Goal: Task Accomplishment & Management: Manage account settings

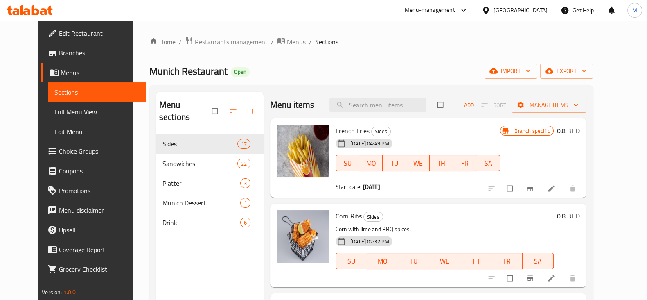
click at [195, 43] on span "Restaurants management" at bounding box center [231, 42] width 73 height 10
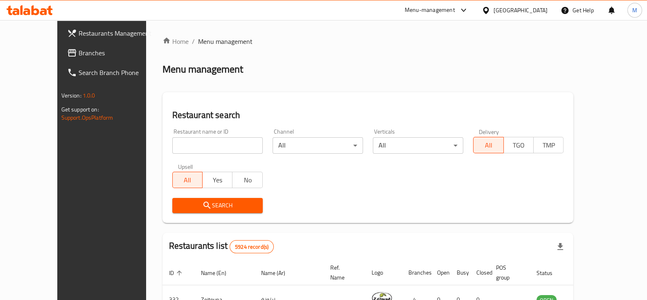
click at [184, 147] on input "search" at bounding box center [217, 145] width 90 height 16
type input "zonful"
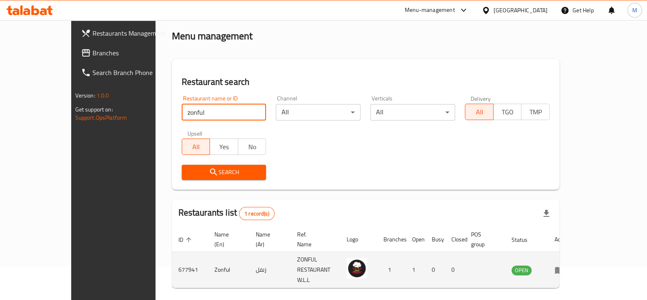
scroll to position [49, 0]
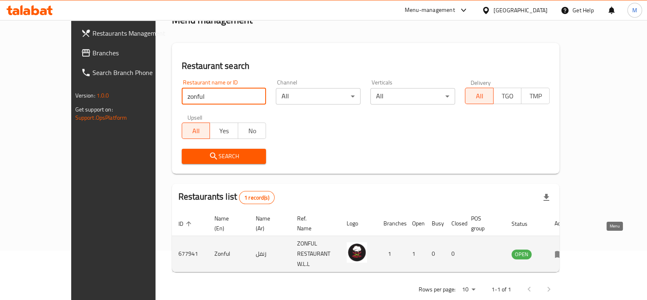
click at [564, 250] on icon "enhanced table" at bounding box center [559, 253] width 9 height 7
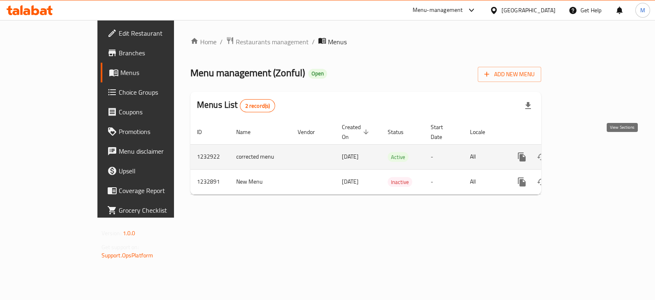
click at [586, 152] on icon "enhanced table" at bounding box center [581, 157] width 10 height 10
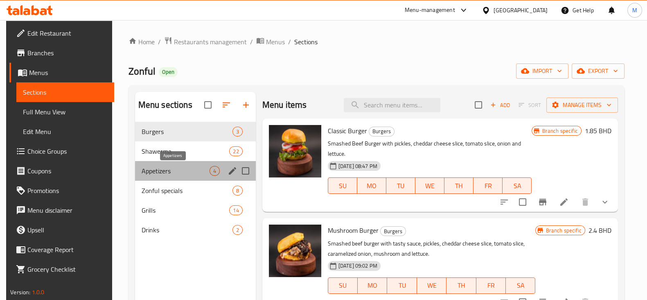
click at [185, 168] on span "Appetizers" at bounding box center [176, 171] width 68 height 10
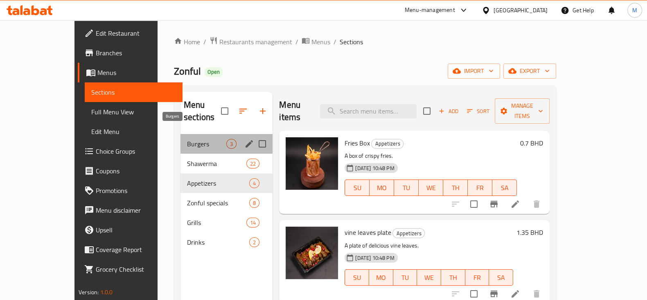
click at [187, 139] on span "Burgers" at bounding box center [206, 144] width 39 height 10
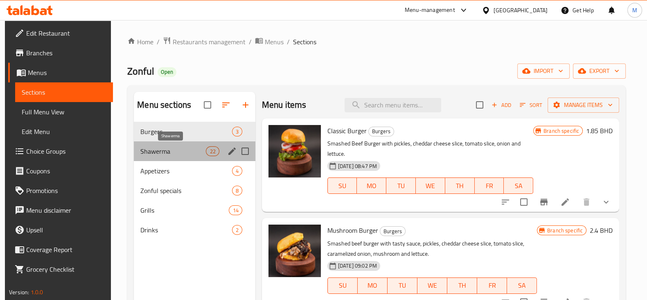
click at [161, 150] on span "Shawerma" at bounding box center [172, 151] width 65 height 10
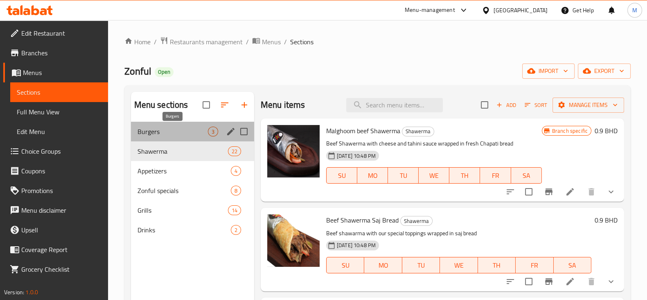
click at [164, 135] on span "Burgers" at bounding box center [172, 131] width 70 height 10
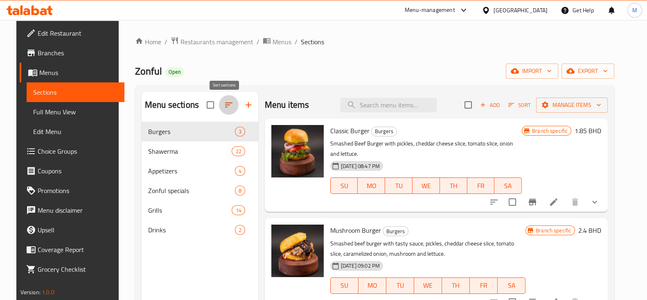
click at [223, 112] on button "button" at bounding box center [229, 105] width 20 height 20
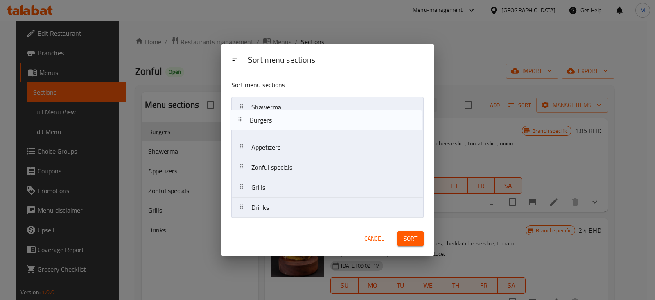
drag, startPoint x: 243, startPoint y: 106, endPoint x: 241, endPoint y: 122, distance: 15.2
click at [241, 122] on nav "Burgers Shawerma Appetizers Zonful specials Grills Drinks" at bounding box center [327, 157] width 192 height 121
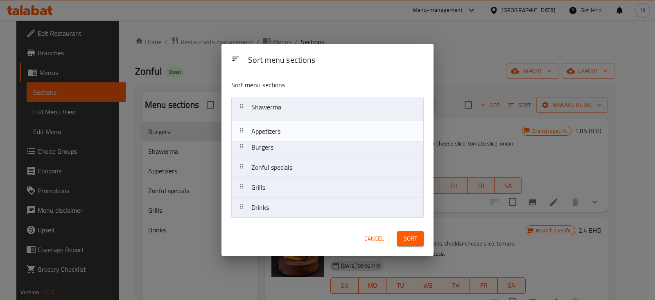
drag, startPoint x: 244, startPoint y: 150, endPoint x: 244, endPoint y: 131, distance: 18.4
click at [244, 131] on nav "Shawerma Burgers Appetizers Zonful specials Grills Drinks" at bounding box center [327, 157] width 192 height 121
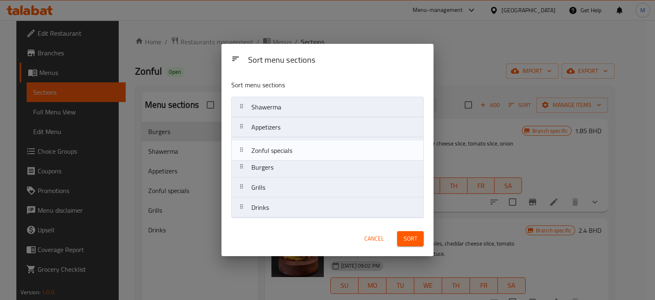
drag, startPoint x: 245, startPoint y: 168, endPoint x: 245, endPoint y: 148, distance: 20.5
click at [245, 148] on nav "Shawerma Appetizers Burgers Zonful specials Grills Drinks" at bounding box center [327, 157] width 192 height 121
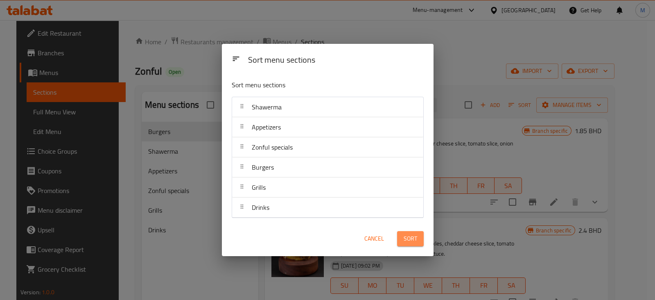
click at [407, 236] on span "Sort" at bounding box center [410, 238] width 14 height 10
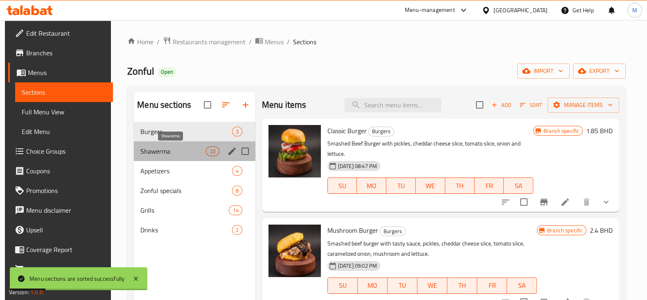
click at [178, 146] on span "Shawerma" at bounding box center [172, 151] width 65 height 10
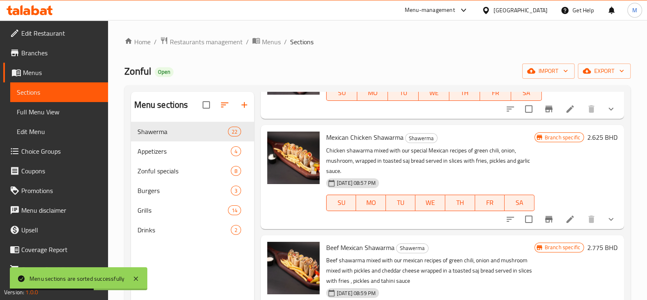
scroll to position [1483, 0]
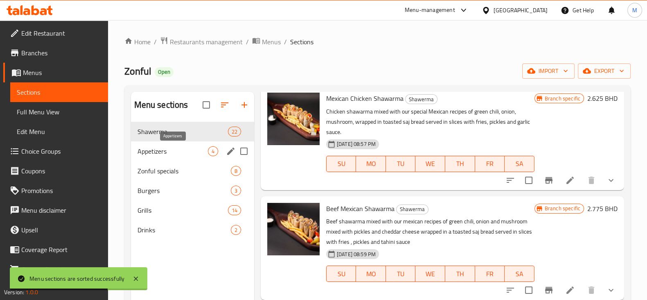
click at [164, 154] on span "Appetizers" at bounding box center [172, 151] width 70 height 10
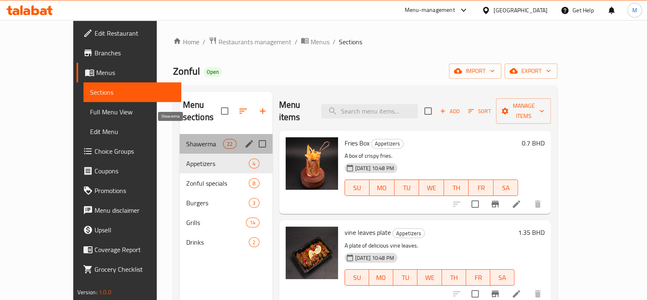
click at [186, 139] on span "Shawerma" at bounding box center [204, 144] width 37 height 10
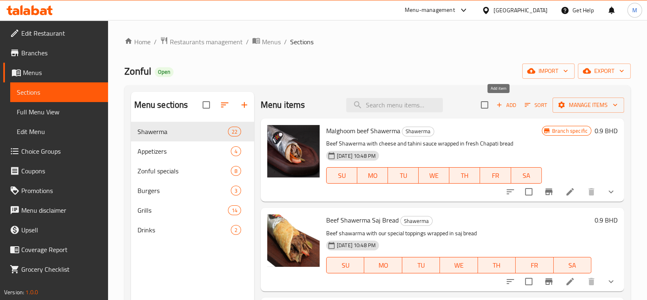
click at [499, 106] on span "Add" at bounding box center [506, 104] width 22 height 9
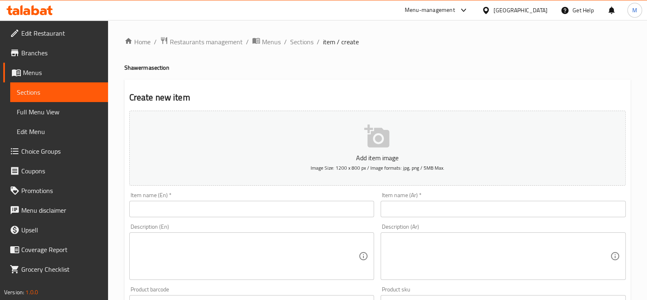
click at [184, 207] on input "text" at bounding box center [251, 208] width 245 height 16
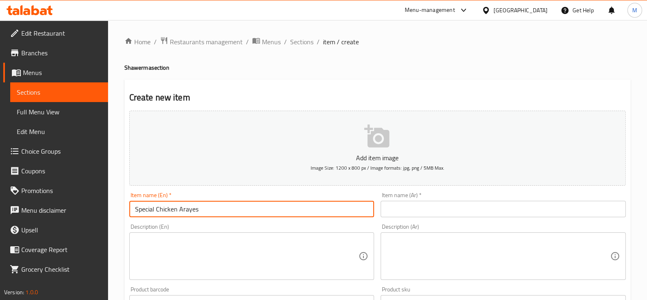
click at [178, 207] on input "Special Chicken Arayes" at bounding box center [251, 208] width 245 height 16
type input "Special Chicken Shawarma Arayes"
click at [421, 212] on input "text" at bounding box center [503, 208] width 245 height 16
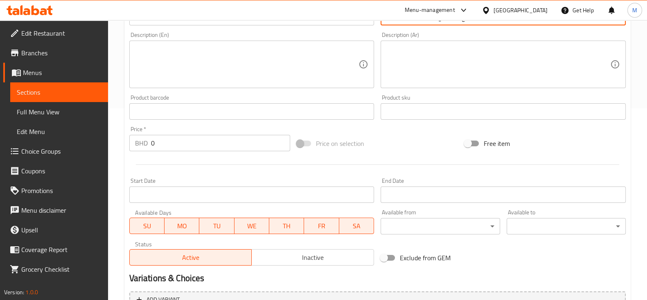
scroll to position [204, 0]
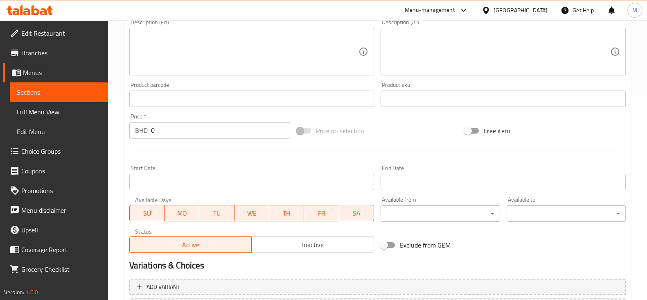
type input "[PERSON_NAME] الدجاج السبشل"
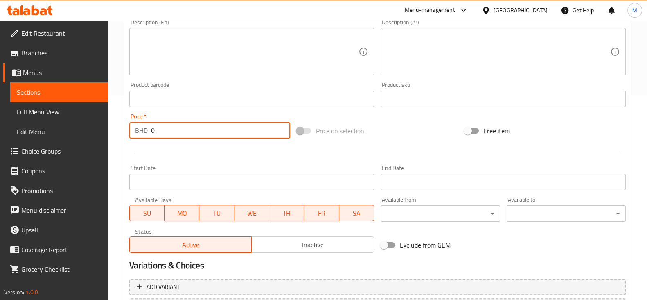
click at [185, 129] on input "0" at bounding box center [221, 130] width 140 height 16
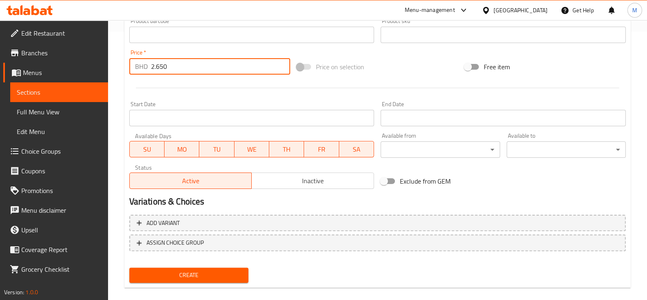
scroll to position [278, 0]
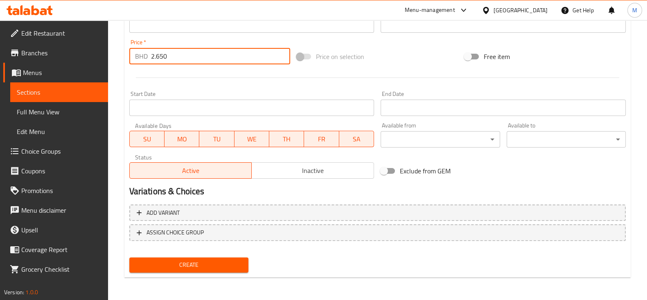
type input "2.650"
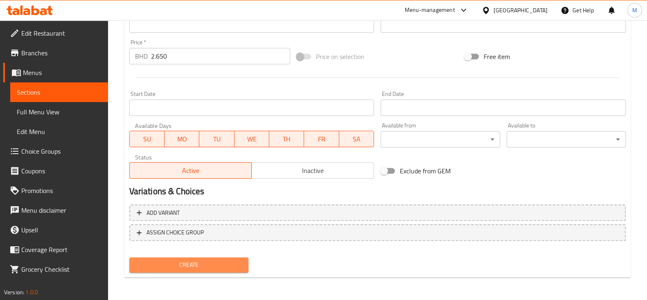
click at [222, 260] on span "Create" at bounding box center [189, 264] width 106 height 10
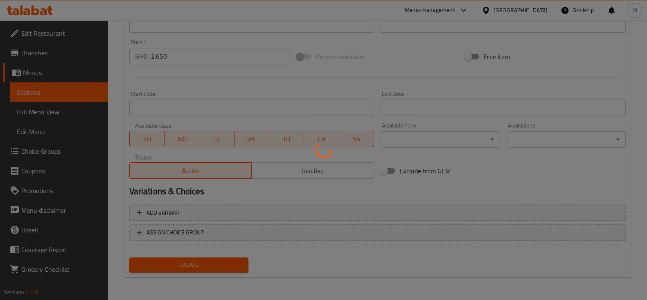
type input "0"
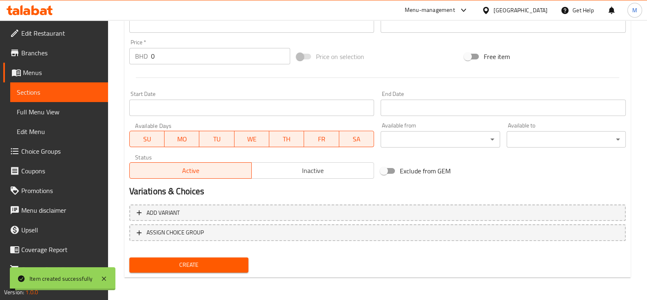
click at [30, 93] on span "Sections" at bounding box center [59, 92] width 85 height 10
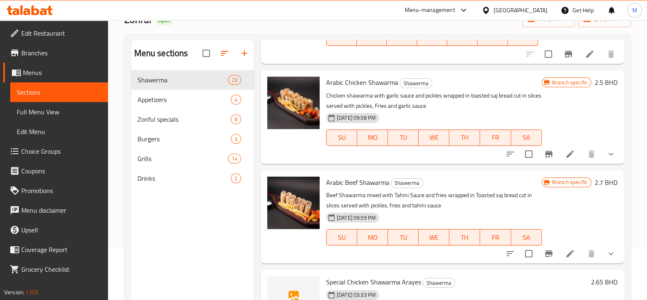
scroll to position [115, 0]
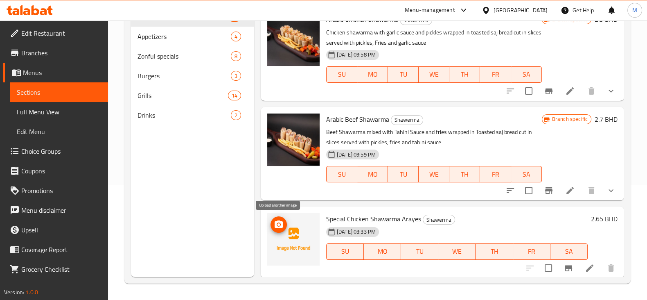
click at [276, 225] on icon "upload picture" at bounding box center [279, 223] width 8 height 7
click at [277, 222] on icon "upload picture" at bounding box center [279, 223] width 8 height 7
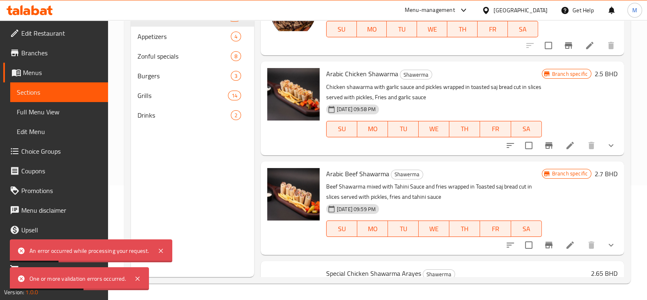
scroll to position [1846, 0]
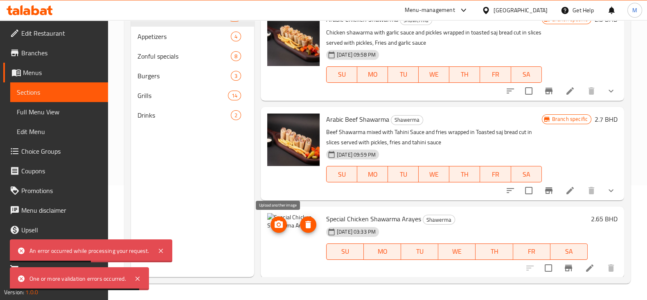
click at [276, 222] on icon "upload picture" at bounding box center [279, 223] width 8 height 7
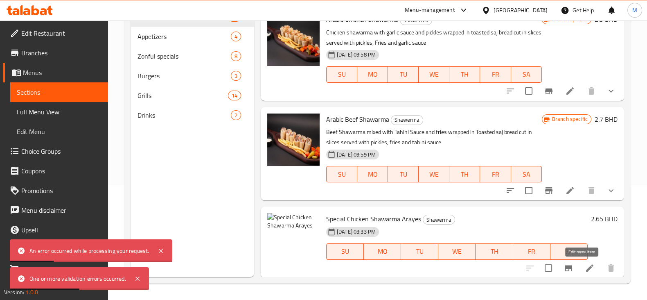
click at [586, 266] on icon at bounding box center [589, 267] width 7 height 7
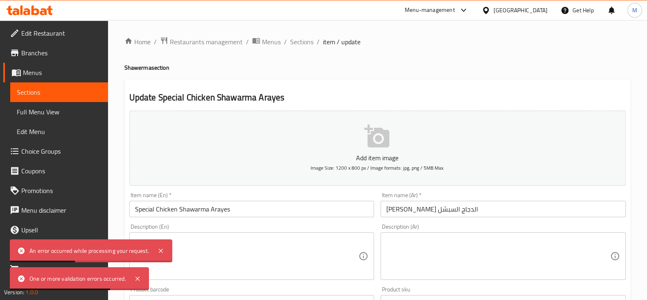
click at [374, 138] on icon "button" at bounding box center [377, 136] width 26 height 26
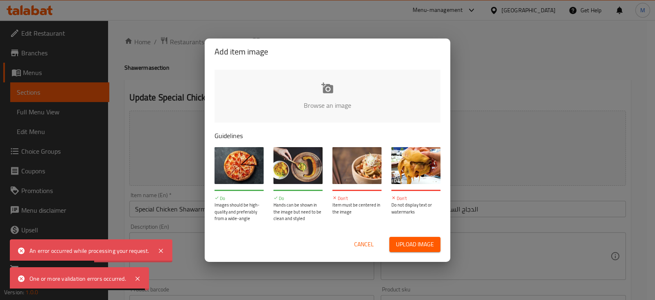
click at [331, 101] on input "file" at bounding box center [603, 108] width 779 height 77
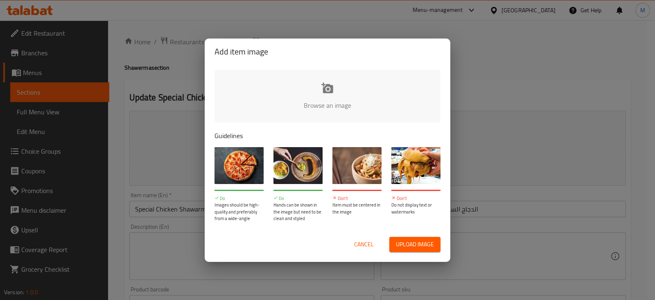
click at [308, 85] on input "file" at bounding box center [603, 108] width 779 height 77
type input "C:\fakepath\WhatsApp Image [DATE] at 18.10.40_449c4acd.jpg"
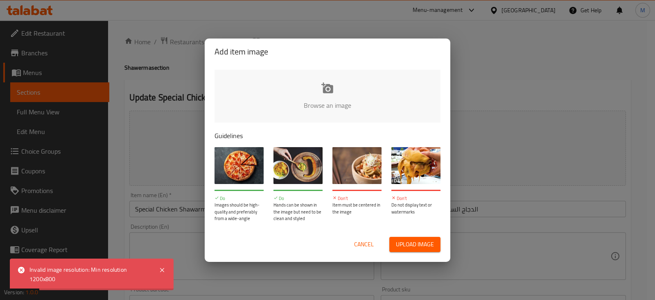
click at [369, 244] on span "Cancel" at bounding box center [364, 244] width 20 height 10
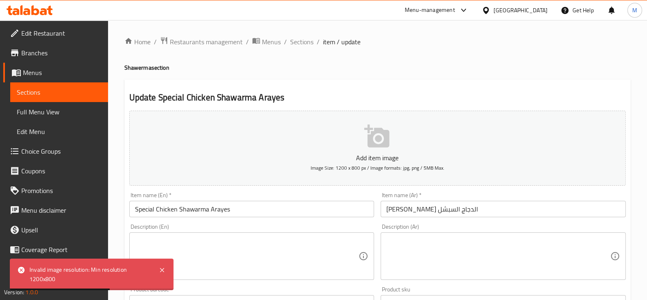
click at [380, 153] on p "Add item image" at bounding box center [377, 158] width 471 height 10
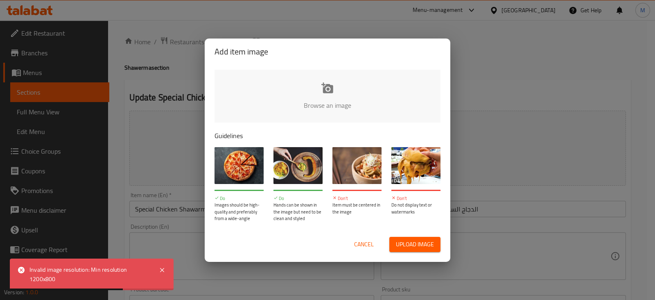
click at [337, 99] on input "file" at bounding box center [603, 108] width 779 height 77
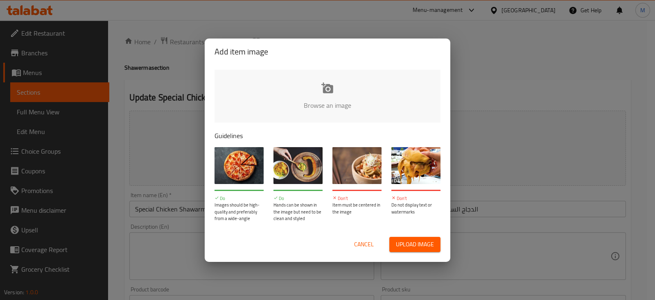
type input "C:\fakepath\Screenshot [DATE] 183456.png"
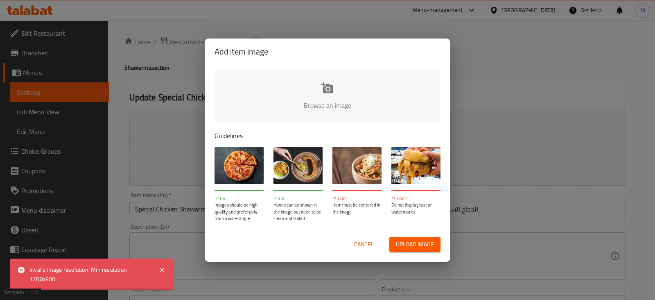
click at [322, 95] on input "file" at bounding box center [603, 108] width 779 height 77
click at [361, 245] on span "Cancel" at bounding box center [364, 244] width 20 height 10
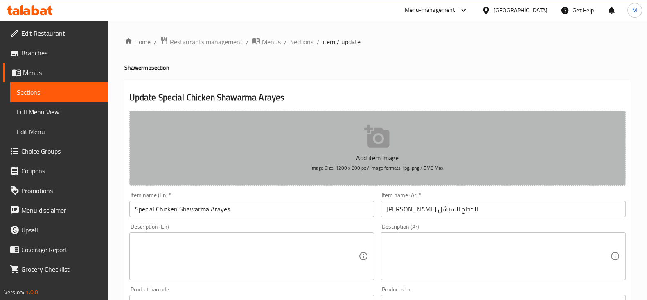
click at [373, 135] on icon "button" at bounding box center [376, 135] width 25 height 23
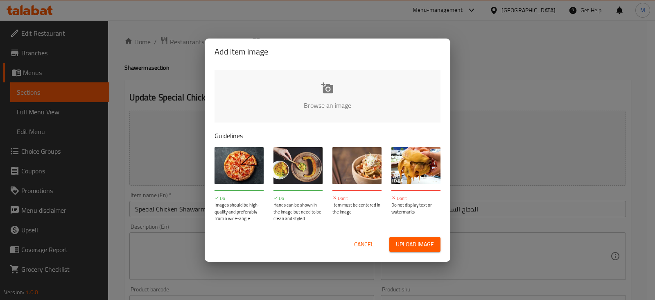
click at [326, 95] on input "file" at bounding box center [603, 108] width 779 height 77
type input "C:\fakepath\sfdsf.png"
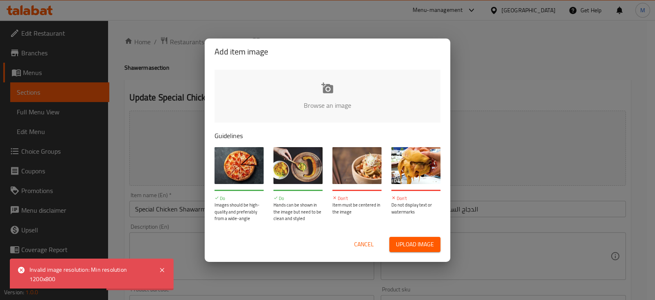
click at [335, 93] on input "file" at bounding box center [603, 108] width 779 height 77
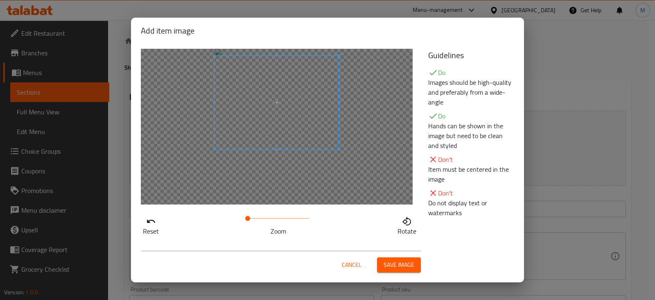
click at [237, 89] on span at bounding box center [276, 102] width 124 height 93
click at [237, 88] on span at bounding box center [276, 97] width 124 height 93
click at [286, 139] on span at bounding box center [276, 114] width 124 height 93
click at [251, 218] on span at bounding box center [251, 218] width 5 height 5
click at [259, 109] on span at bounding box center [276, 115] width 147 height 110
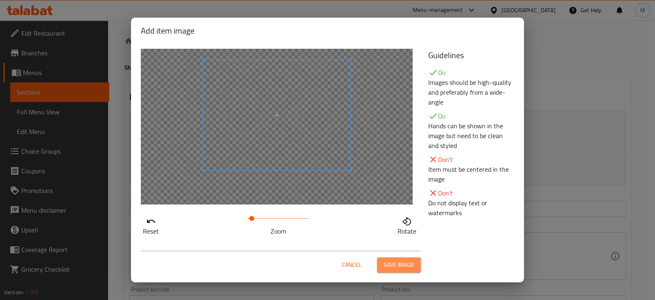
click at [408, 259] on span "Save image" at bounding box center [398, 264] width 31 height 10
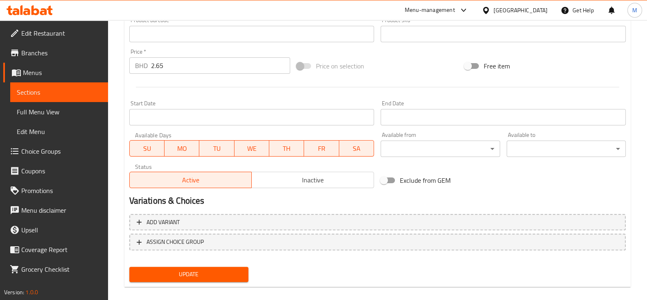
scroll to position [290, 0]
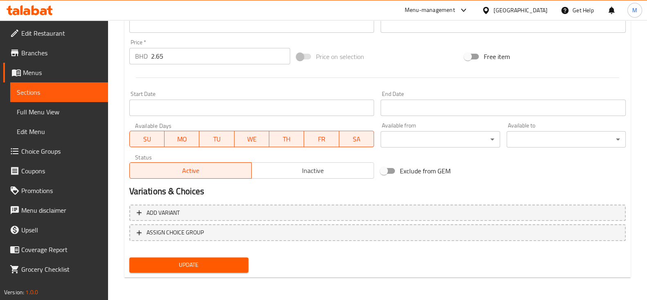
click at [223, 266] on span "Update" at bounding box center [189, 264] width 106 height 10
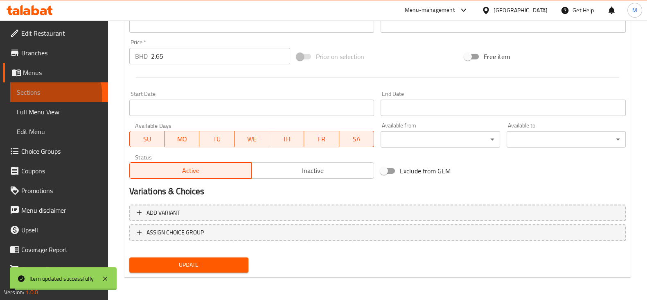
click at [51, 95] on span "Sections" at bounding box center [59, 92] width 85 height 10
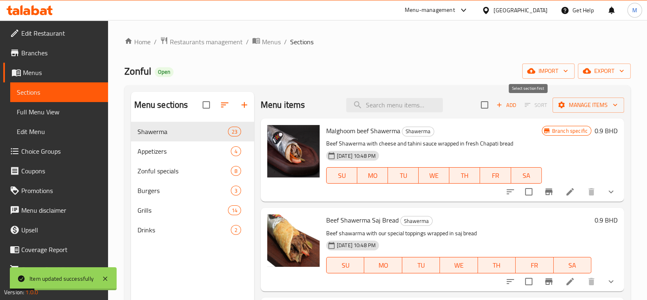
click at [531, 104] on span "Sort" at bounding box center [535, 105] width 33 height 13
click at [155, 149] on span "Appetizers" at bounding box center [172, 151] width 70 height 10
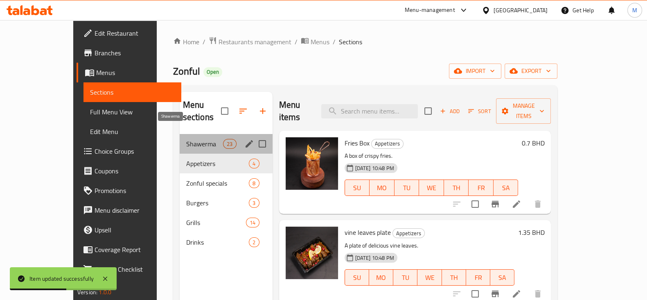
click at [186, 139] on span "Shawerma" at bounding box center [204, 144] width 37 height 10
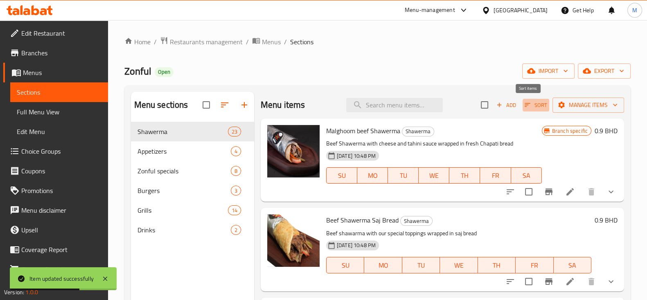
click at [524, 106] on icon "button" at bounding box center [527, 104] width 7 height 7
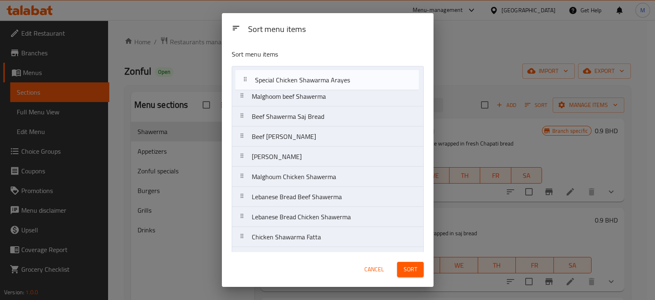
drag, startPoint x: 243, startPoint y: 241, endPoint x: 245, endPoint y: 75, distance: 166.1
click at [245, 75] on nav "Malghoom beef Shawerma Beef Shawerma Saj Bread Beef Saroukh Rosi Shawerma Chike…" at bounding box center [328, 297] width 192 height 462
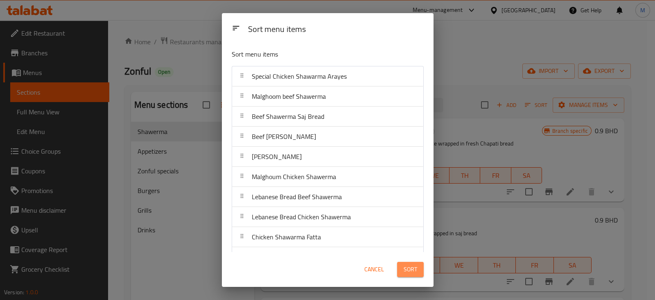
click at [409, 269] on span "Sort" at bounding box center [410, 269] width 14 height 10
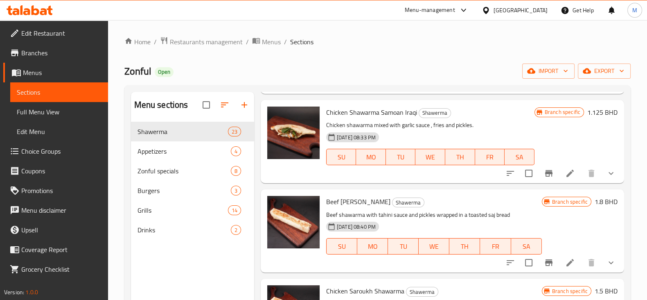
scroll to position [1329, 0]
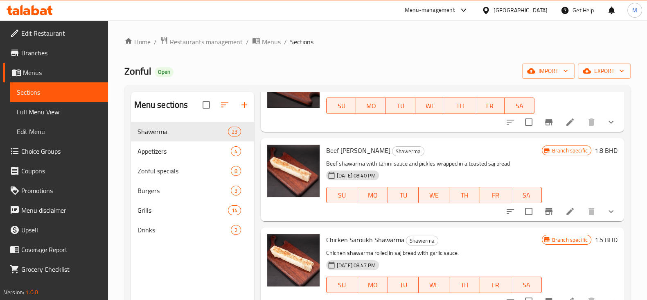
click at [455, 9] on div "Menu-management" at bounding box center [430, 10] width 50 height 10
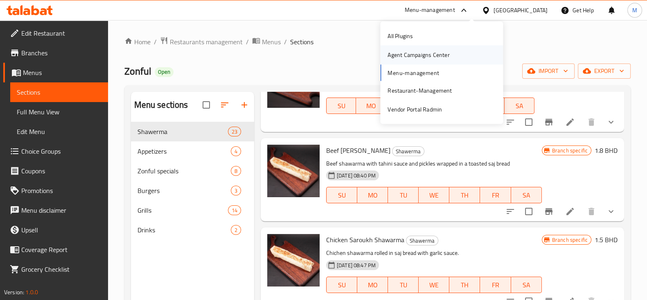
click at [425, 58] on div "Agent Campaigns Center" at bounding box center [418, 54] width 62 height 9
